Goal: Navigation & Orientation: Find specific page/section

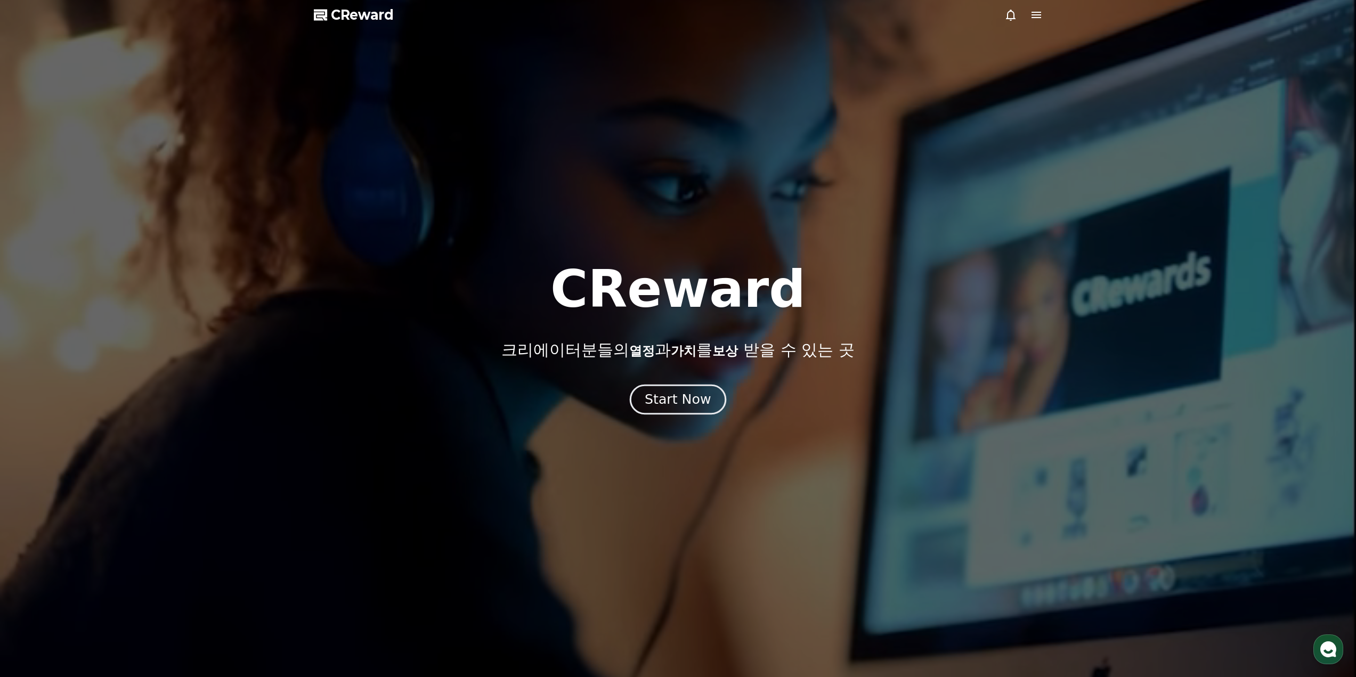
click at [655, 388] on button "Start Now" at bounding box center [678, 399] width 96 height 30
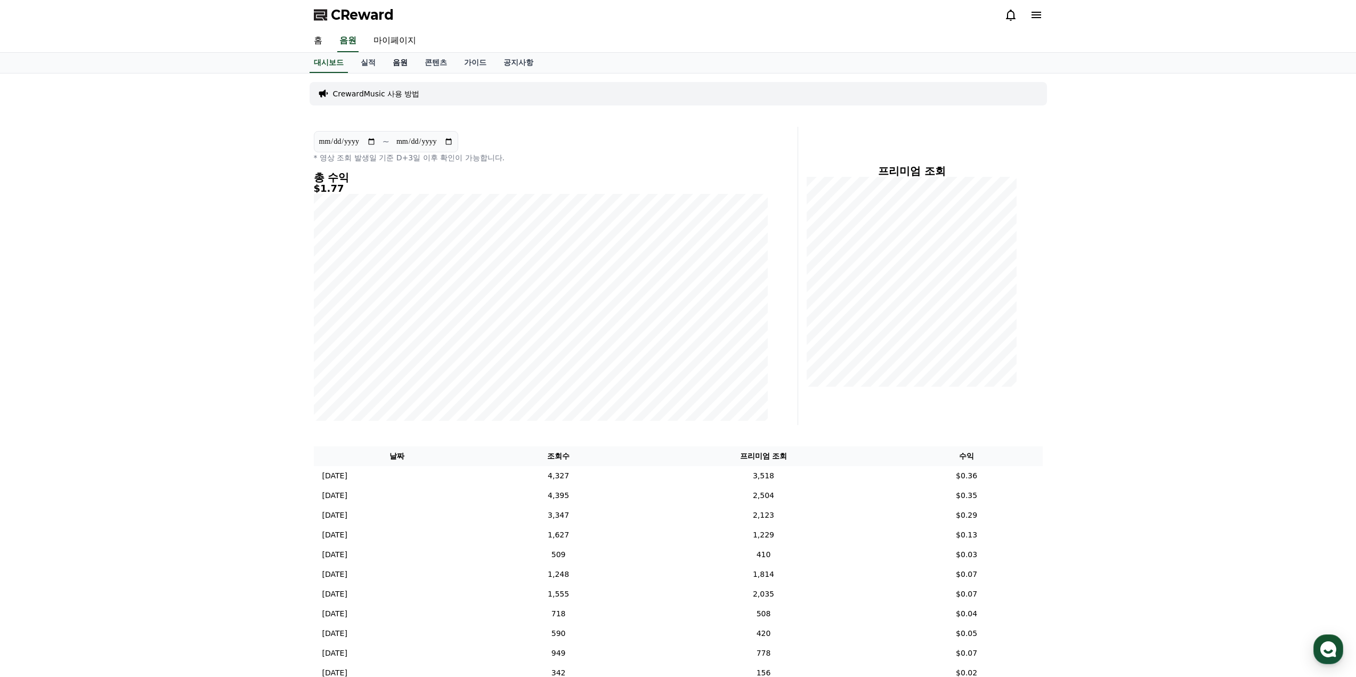
click at [406, 60] on link "음원" at bounding box center [400, 63] width 32 height 20
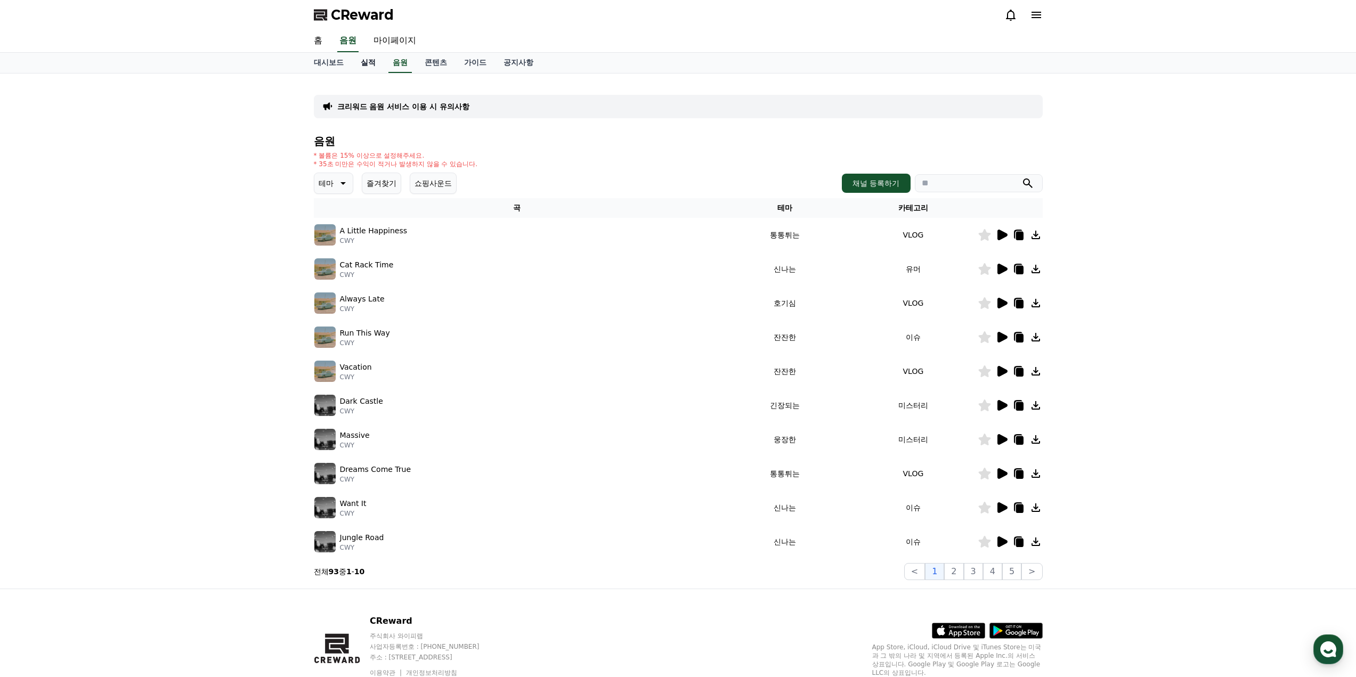
click at [369, 62] on link "실적" at bounding box center [368, 63] width 32 height 20
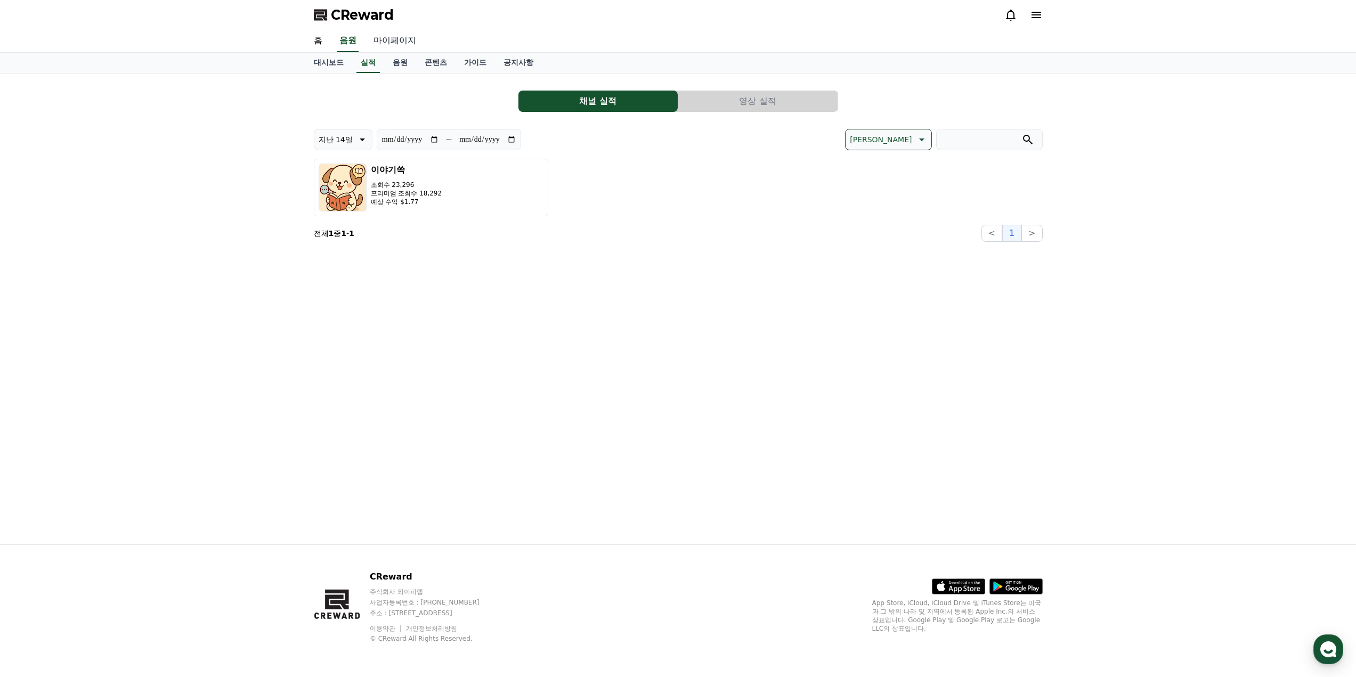
click at [390, 43] on link "마이페이지" at bounding box center [395, 41] width 60 height 22
select select "**********"
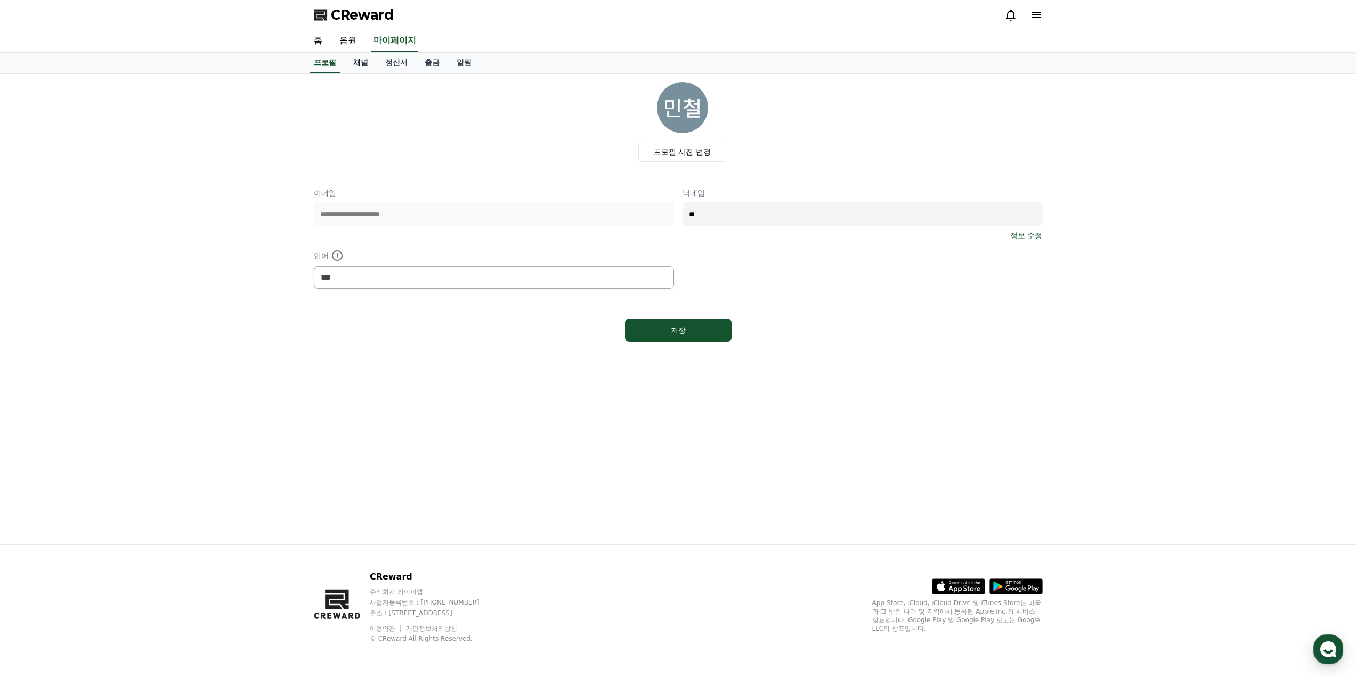
click at [371, 64] on link "채널" at bounding box center [361, 63] width 32 height 20
